Goal: Information Seeking & Learning: Find specific fact

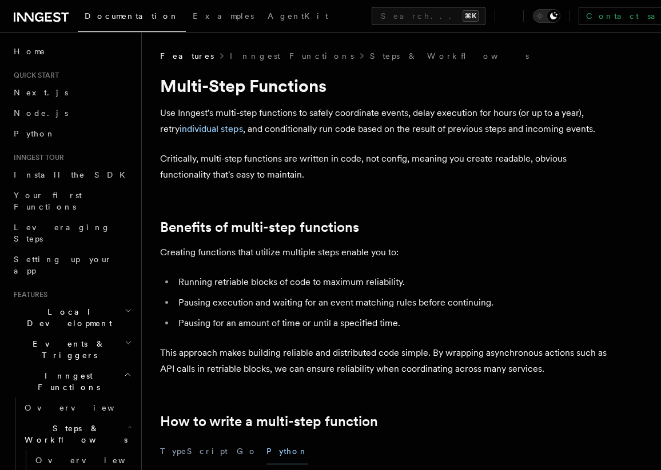
scroll to position [131, 0]
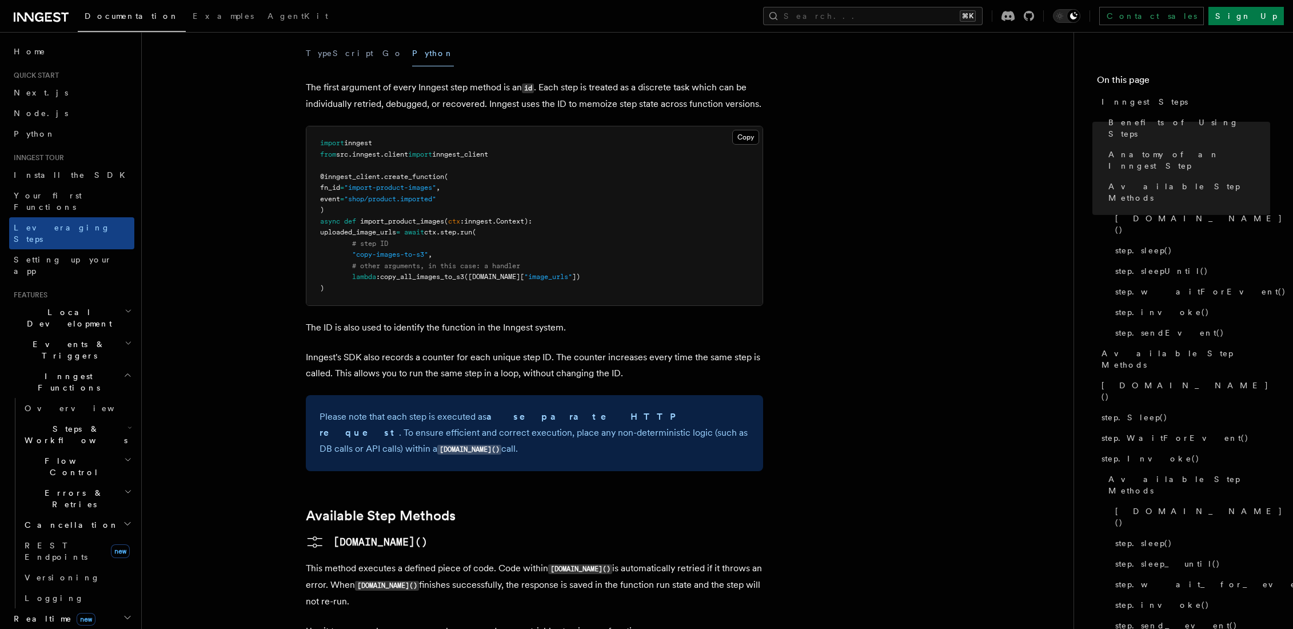
scroll to position [546, 0]
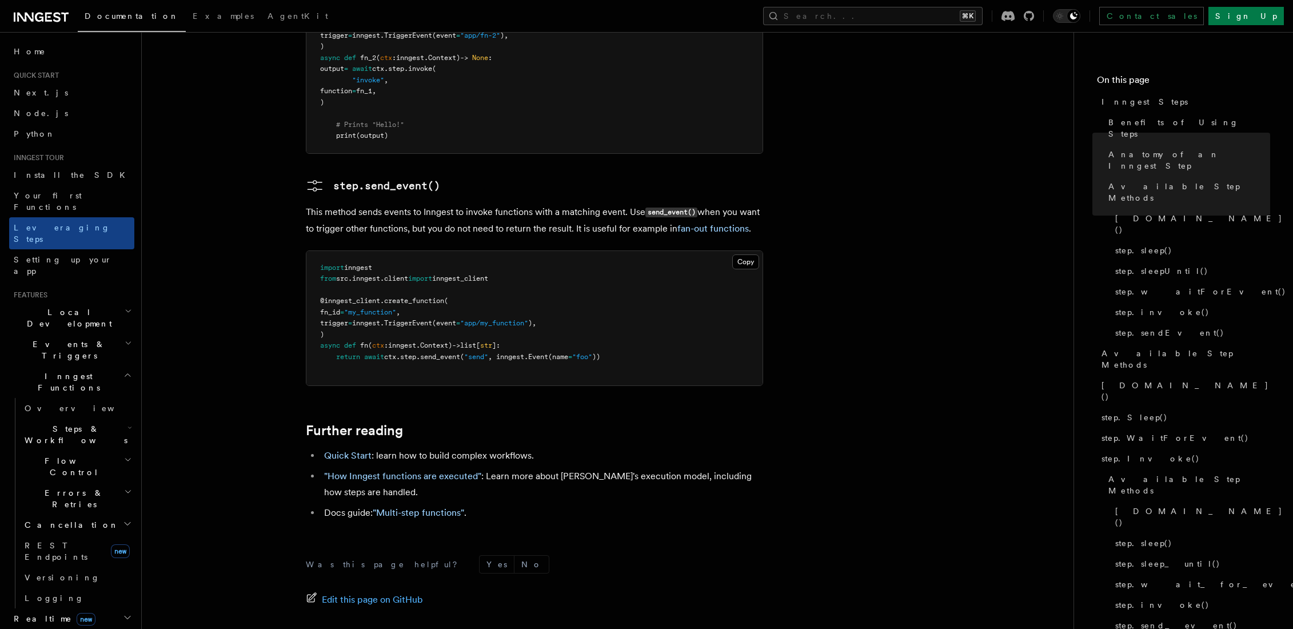
scroll to position [2515, 0]
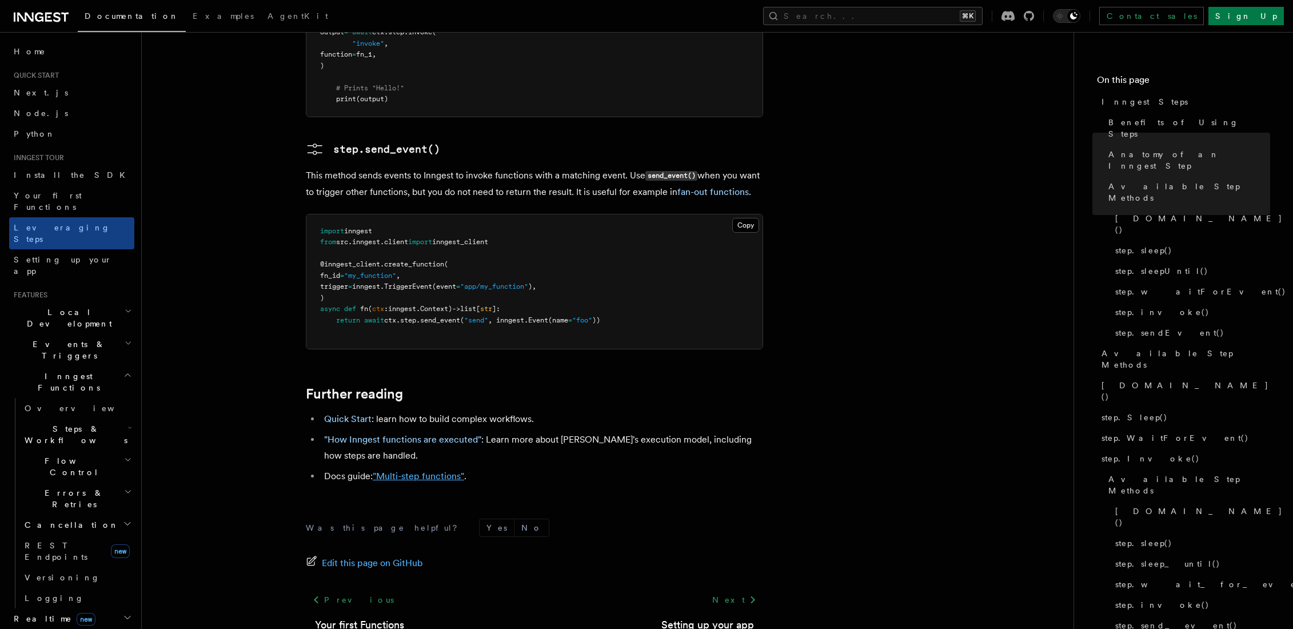
click at [459, 470] on link ""Multi-step functions"" at bounding box center [418, 475] width 91 height 11
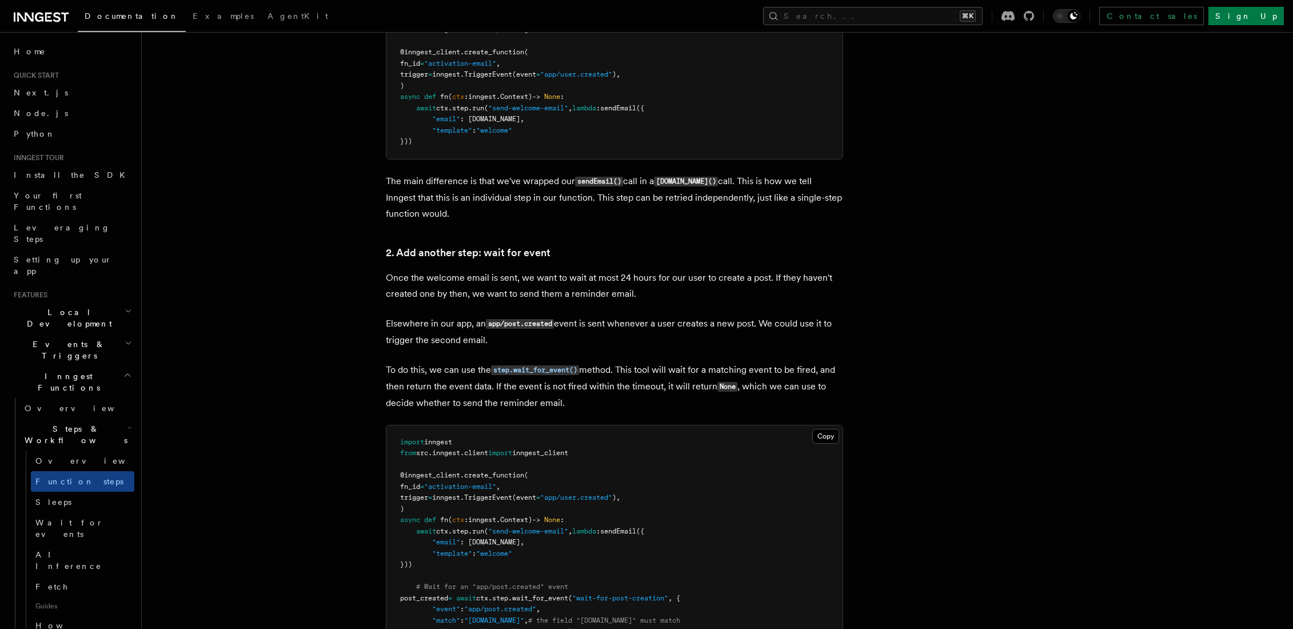
scroll to position [1033, 0]
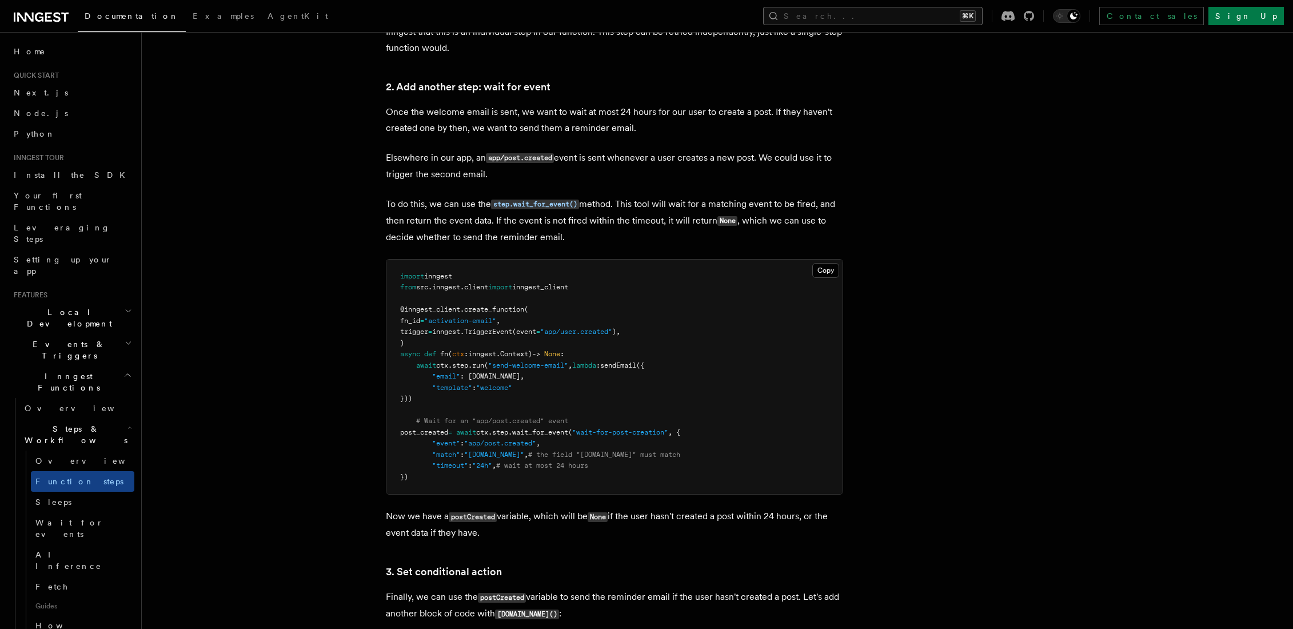
click at [905, 21] on button "Search... ⌘K" at bounding box center [872, 16] width 219 height 18
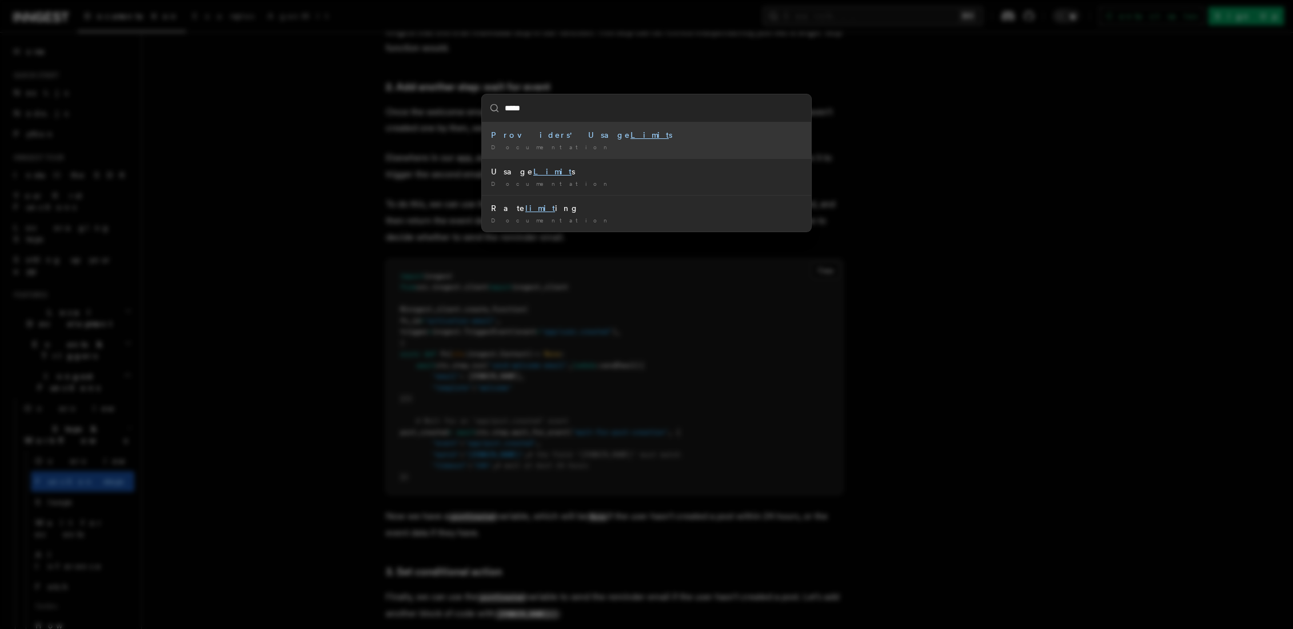
type input "******"
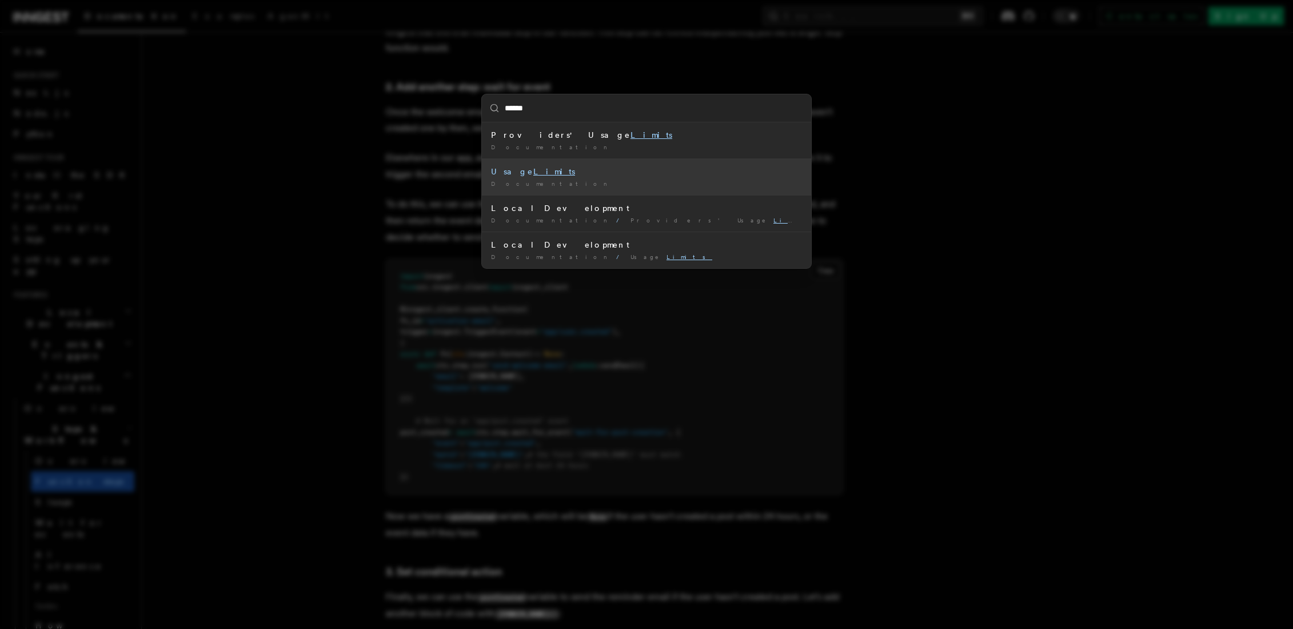
click at [540, 173] on div "Usage Limits" at bounding box center [646, 171] width 311 height 11
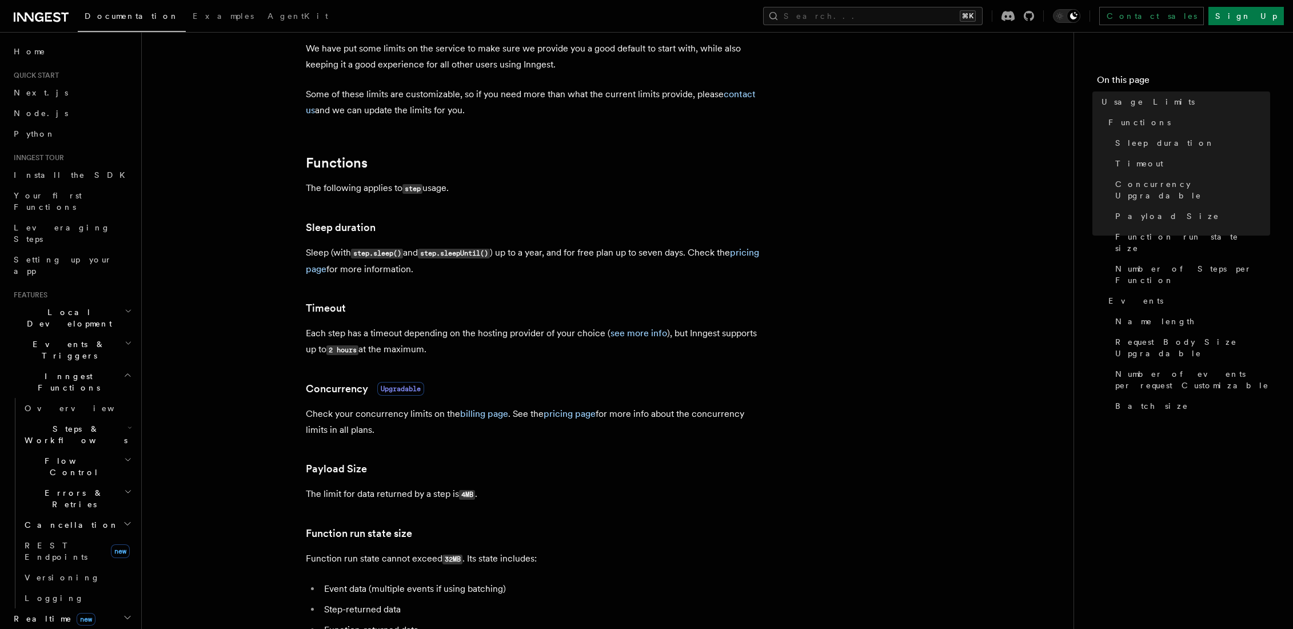
scroll to position [65, 0]
click at [490, 492] on p "The limit for data returned by a step is 4MB ." at bounding box center [534, 493] width 457 height 17
drag, startPoint x: 498, startPoint y: 493, endPoint x: 499, endPoint y: 457, distance: 36.0
copy article "Payload Size The limit for data returned by a step is 4MB ."
